Goal: Navigation & Orientation: Find specific page/section

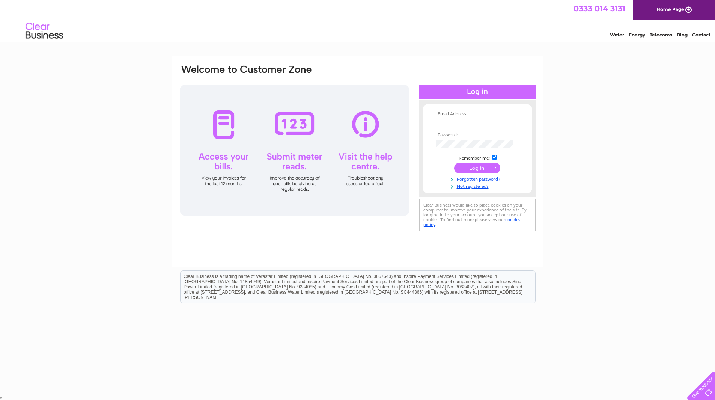
type input "[EMAIL_ADDRESS][DOMAIN_NAME]"
click at [473, 170] on input "submit" at bounding box center [477, 168] width 46 height 11
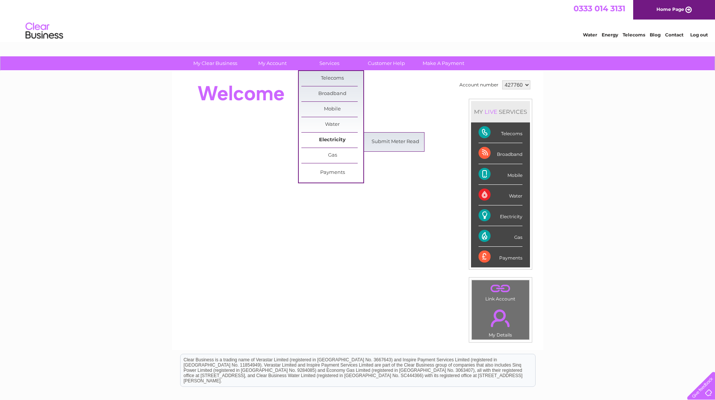
click at [332, 138] on link "Electricity" at bounding box center [333, 140] width 62 height 15
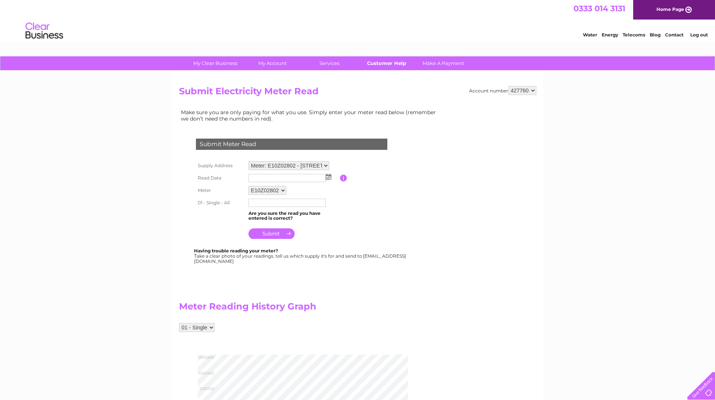
click at [387, 63] on link "Customer Help" at bounding box center [387, 63] width 62 height 14
